Goal: Transaction & Acquisition: Book appointment/travel/reservation

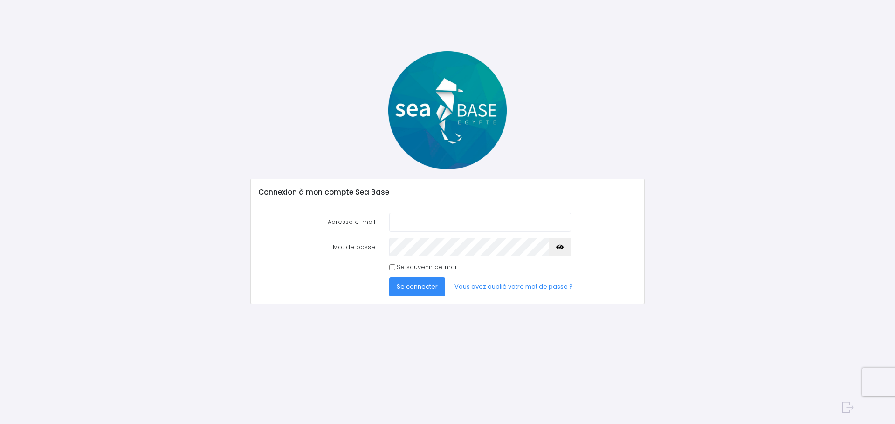
click at [433, 219] on input "Adresse e-mail" at bounding box center [480, 222] width 182 height 19
type input "[PERSON_NAME][EMAIL_ADDRESS][PERSON_NAME][DOMAIN_NAME]"
click at [555, 249] on button "button" at bounding box center [559, 247] width 22 height 19
click at [392, 268] on input "Se souvenir de moi" at bounding box center [392, 268] width 6 height 6
checkbox input "true"
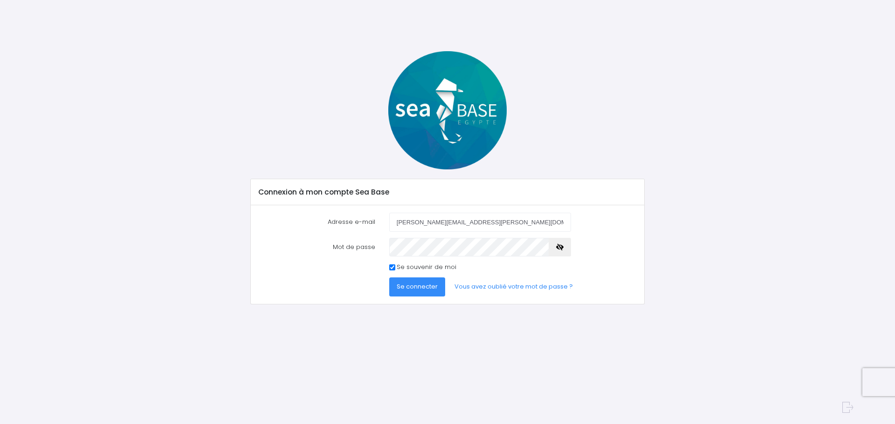
click at [416, 288] on span "Se connecter" at bounding box center [416, 286] width 41 height 9
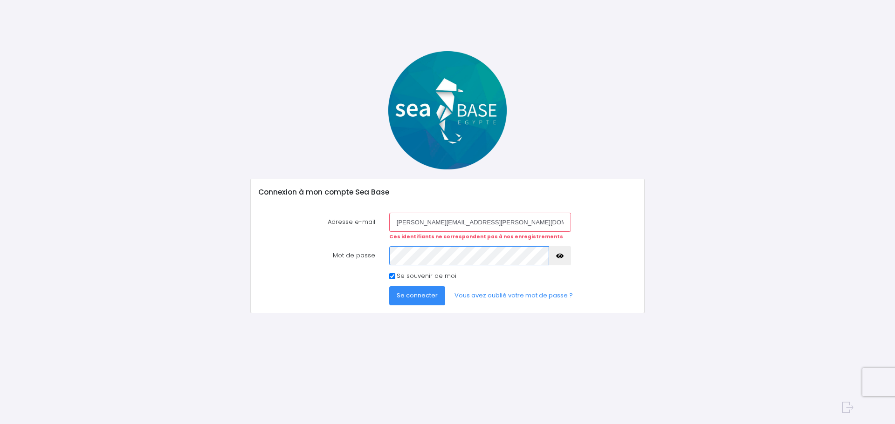
click at [389, 287] on button "Se connecter" at bounding box center [417, 296] width 56 height 19
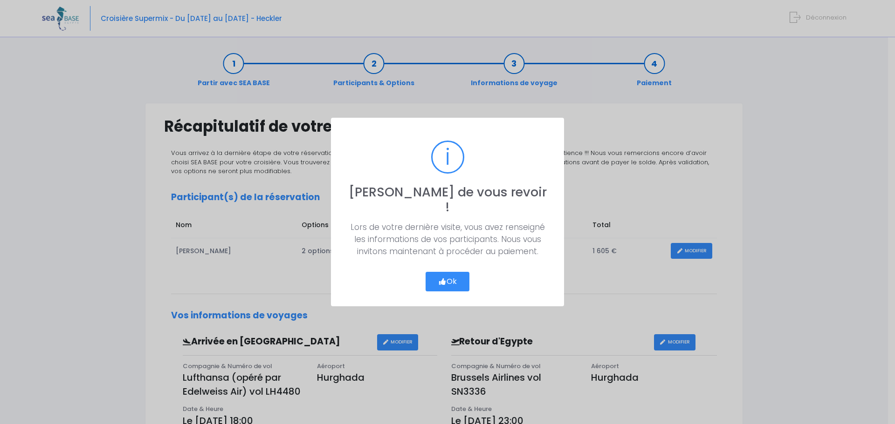
click at [458, 279] on button "Ok" at bounding box center [447, 282] width 44 height 20
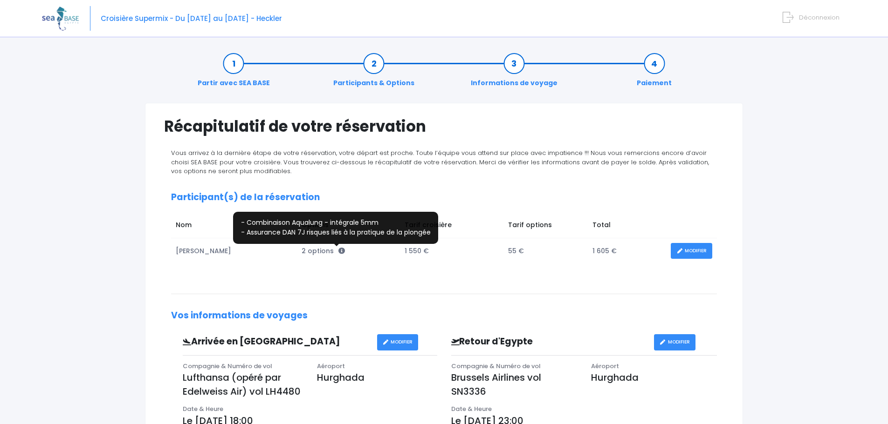
click at [338, 252] on icon at bounding box center [341, 251] width 7 height 7
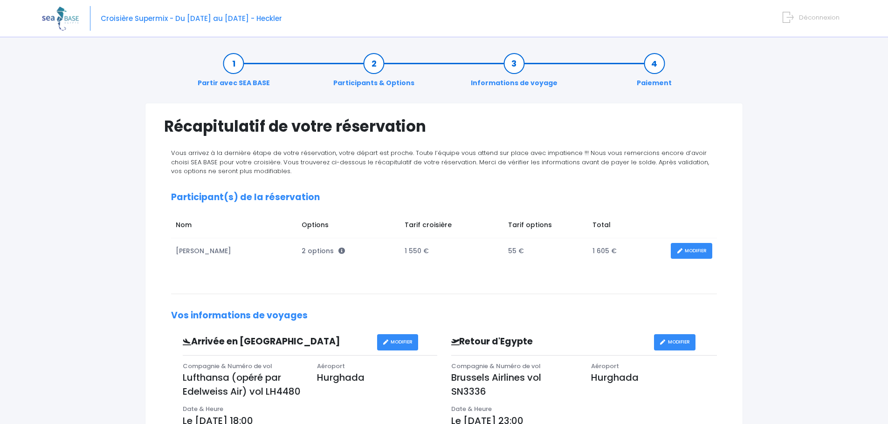
click at [689, 248] on link "MODIFIER" at bounding box center [690, 251] width 41 height 16
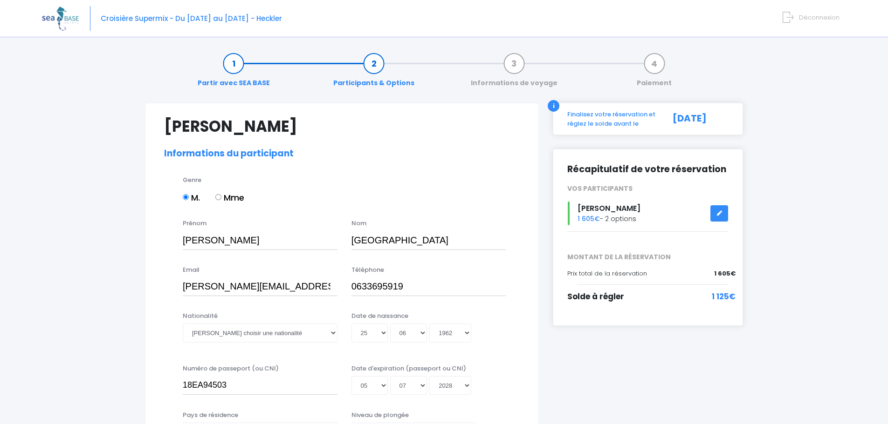
select select "N4"
select select "M"
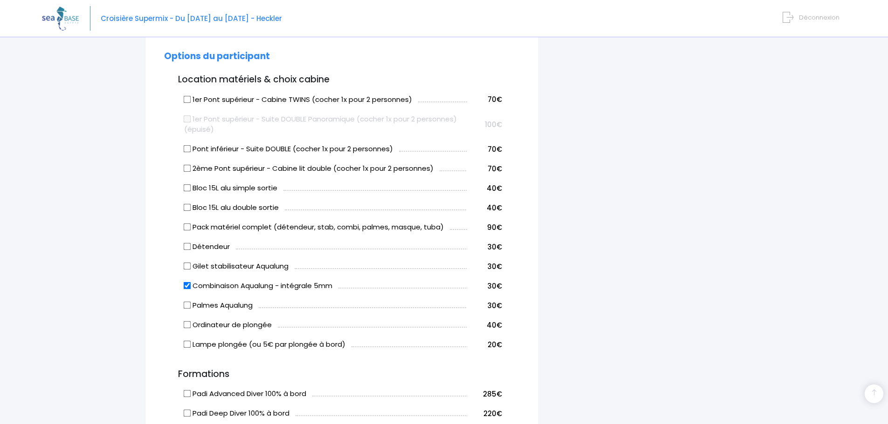
scroll to position [466, 0]
click at [187, 207] on input "Bloc 15L alu double sortie" at bounding box center [187, 207] width 7 height 7
checkbox input "true"
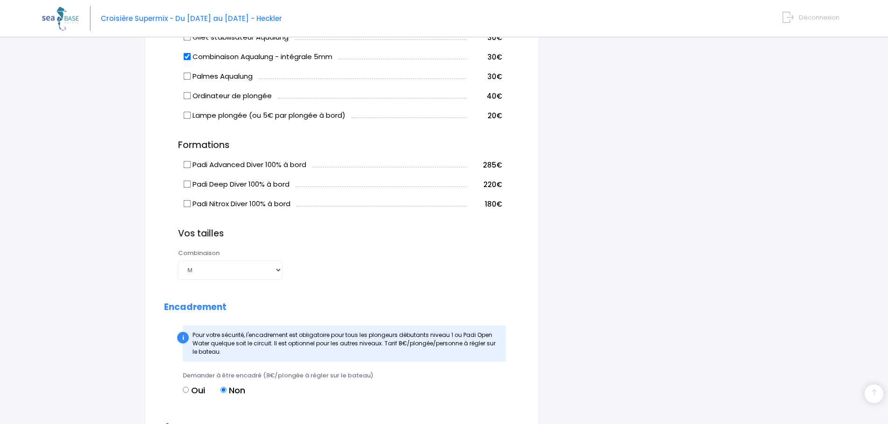
scroll to position [699, 0]
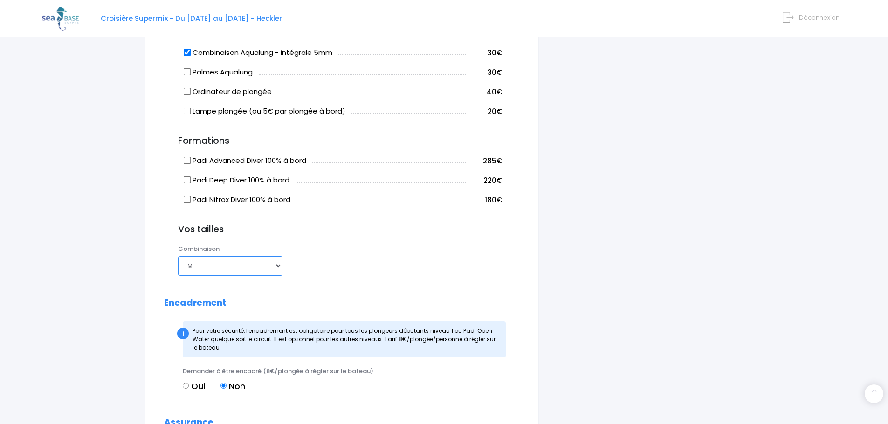
click at [279, 268] on select "Choisir une taille XS S M ML L XL XXL" at bounding box center [230, 266] width 104 height 19
select select "ML"
click at [178, 257] on select "Choisir une taille XS S M ML L XL XXL" at bounding box center [230, 266] width 104 height 19
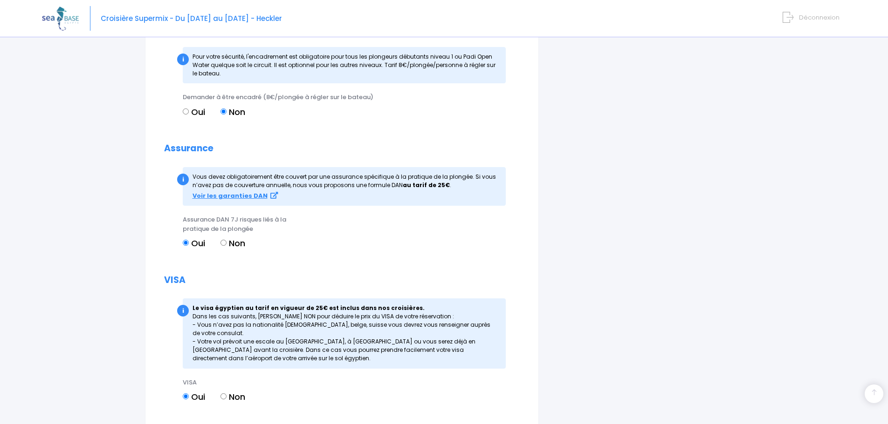
scroll to position [1057, 0]
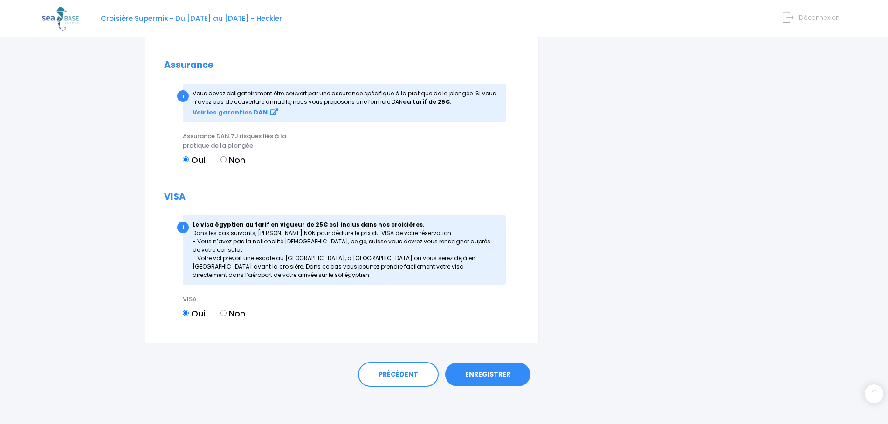
click at [496, 378] on link "ENREGISTRER" at bounding box center [487, 375] width 85 height 24
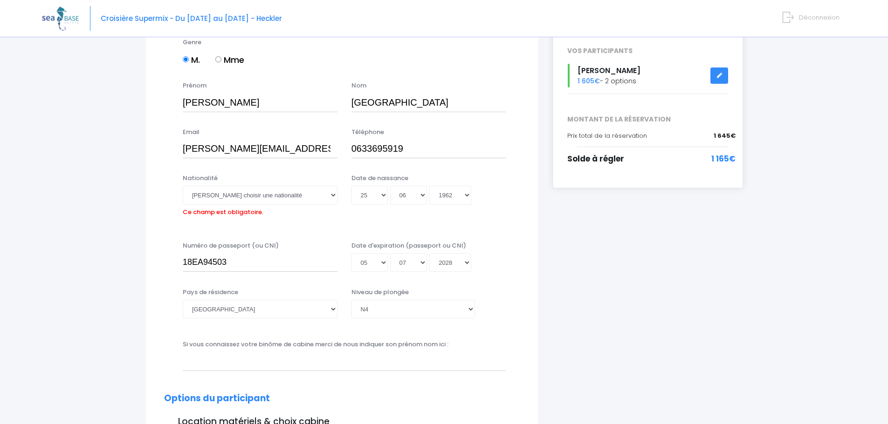
scroll to position [137, 0]
click at [331, 194] on select "Veuillez choisir une nationalité Afghane Albanaise Algerienne Allemande America…" at bounding box center [260, 195] width 155 height 19
select select "Française"
click at [183, 186] on select "Veuillez choisir une nationalité Afghane Albanaise Algerienne Allemande America…" at bounding box center [260, 195] width 155 height 19
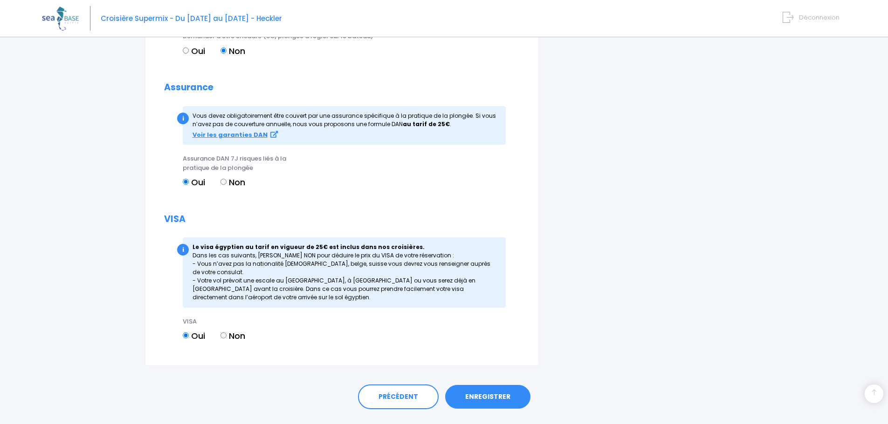
scroll to position [1057, 0]
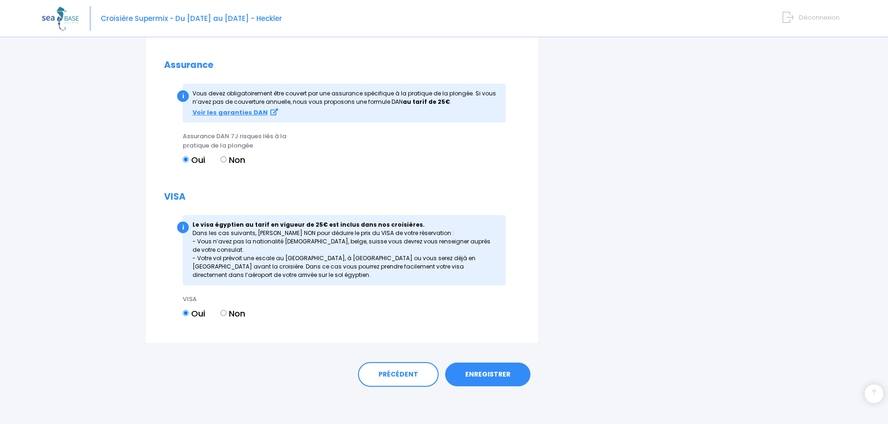
click at [495, 381] on link "ENREGISTRER" at bounding box center [487, 375] width 85 height 24
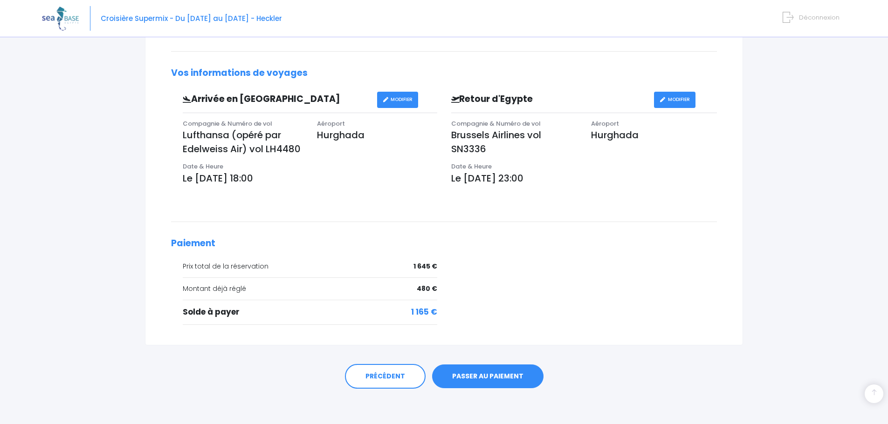
scroll to position [245, 0]
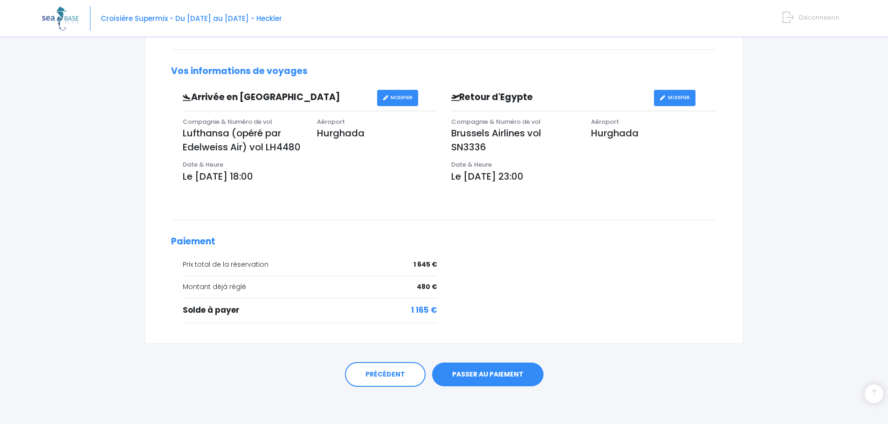
click at [482, 375] on link "PASSER AU PAIEMENT" at bounding box center [487, 375] width 111 height 24
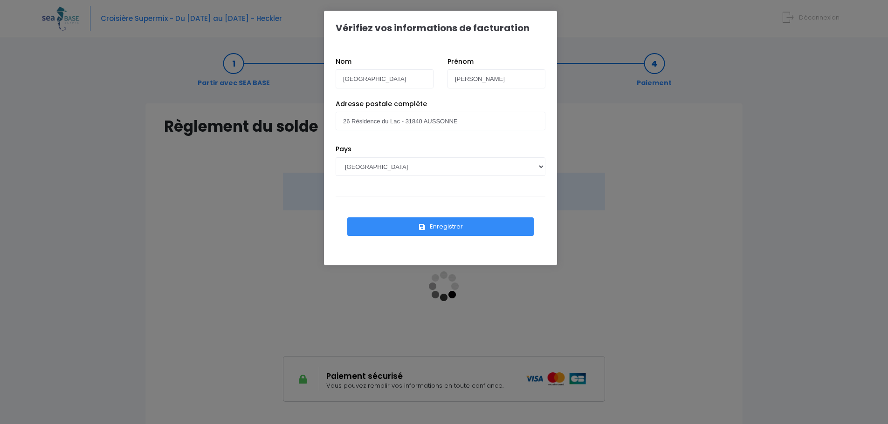
click at [460, 231] on button "Enregistrer" at bounding box center [440, 227] width 186 height 19
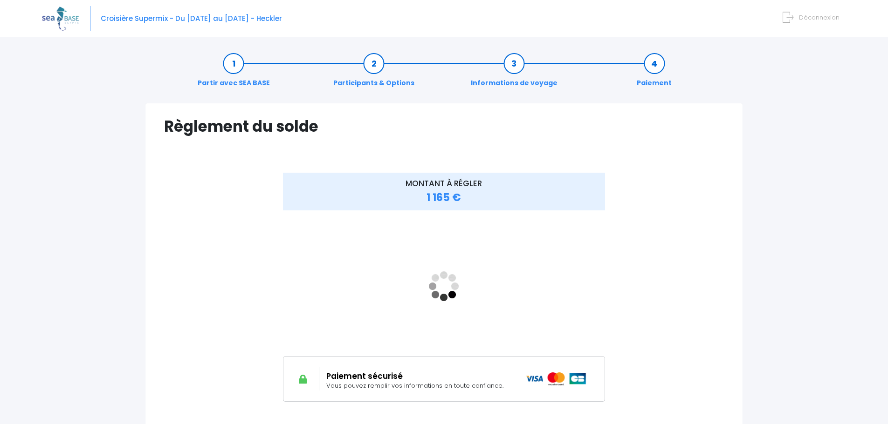
scroll to position [87, 0]
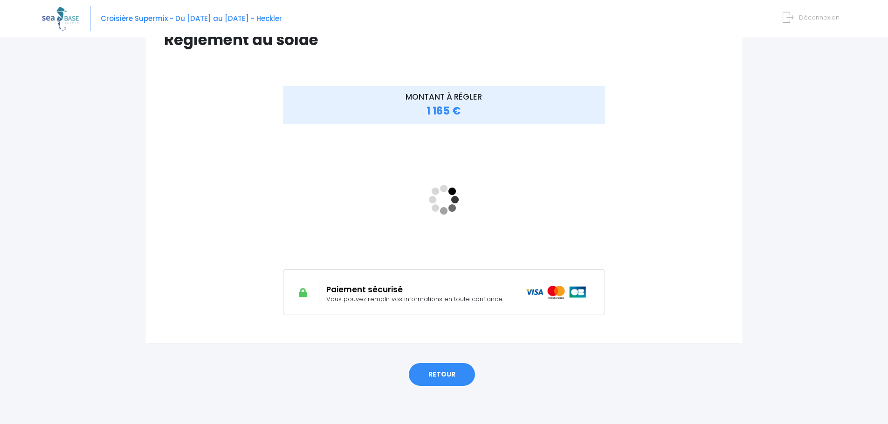
click at [452, 378] on link "RETOUR" at bounding box center [442, 374] width 68 height 25
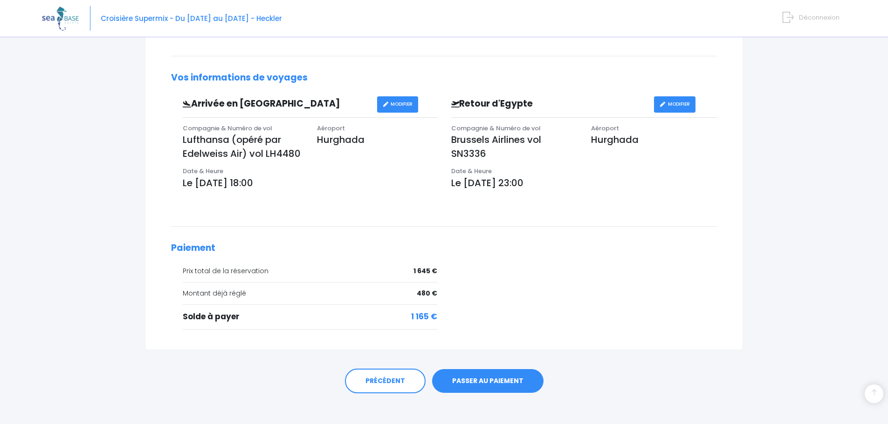
scroll to position [245, 0]
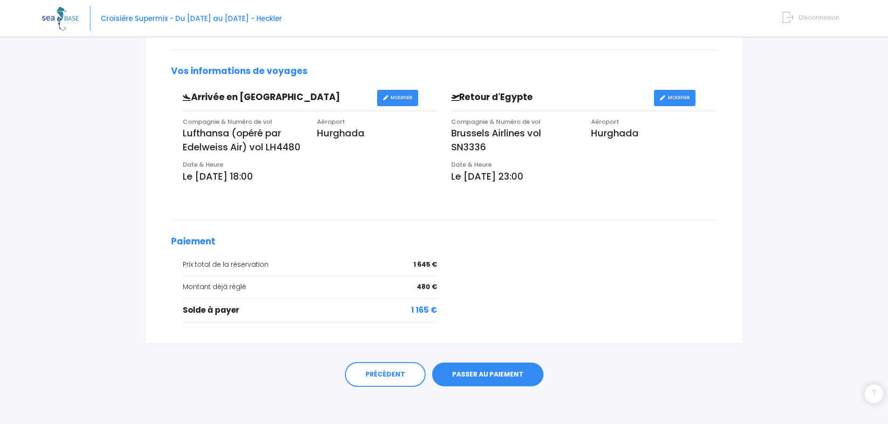
click at [493, 381] on link "PASSER AU PAIEMENT" at bounding box center [487, 375] width 111 height 24
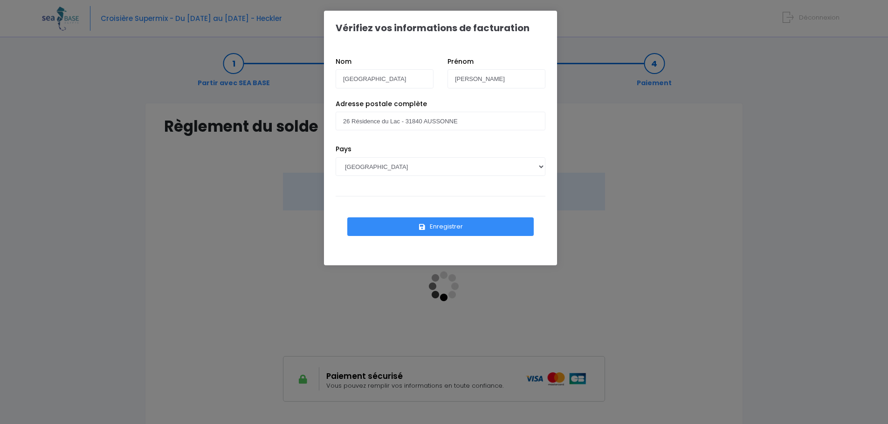
click at [467, 226] on button "Enregistrer" at bounding box center [440, 227] width 186 height 19
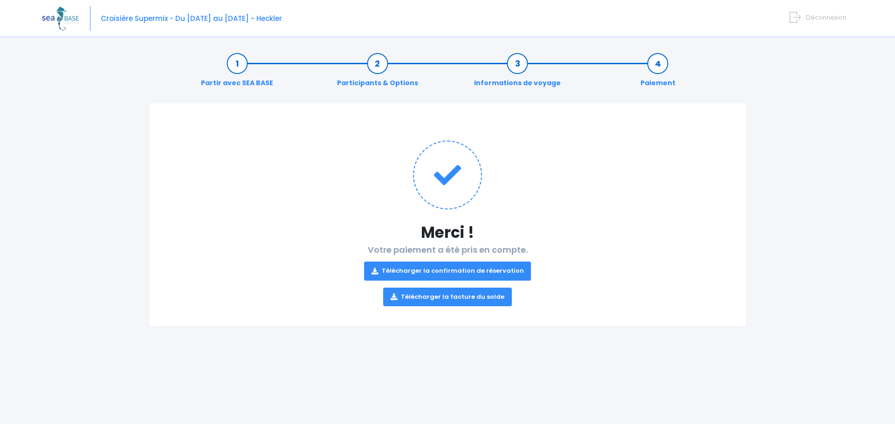
click at [432, 274] on link "Télécharger la confirmation de réservation" at bounding box center [447, 271] width 167 height 19
click at [468, 297] on link "Télécharger la facture du solde" at bounding box center [447, 297] width 129 height 19
click at [59, 23] on img at bounding box center [60, 19] width 37 height 24
click at [812, 18] on span "Déconnexion" at bounding box center [826, 17] width 41 height 9
